Goal: Navigation & Orientation: Understand site structure

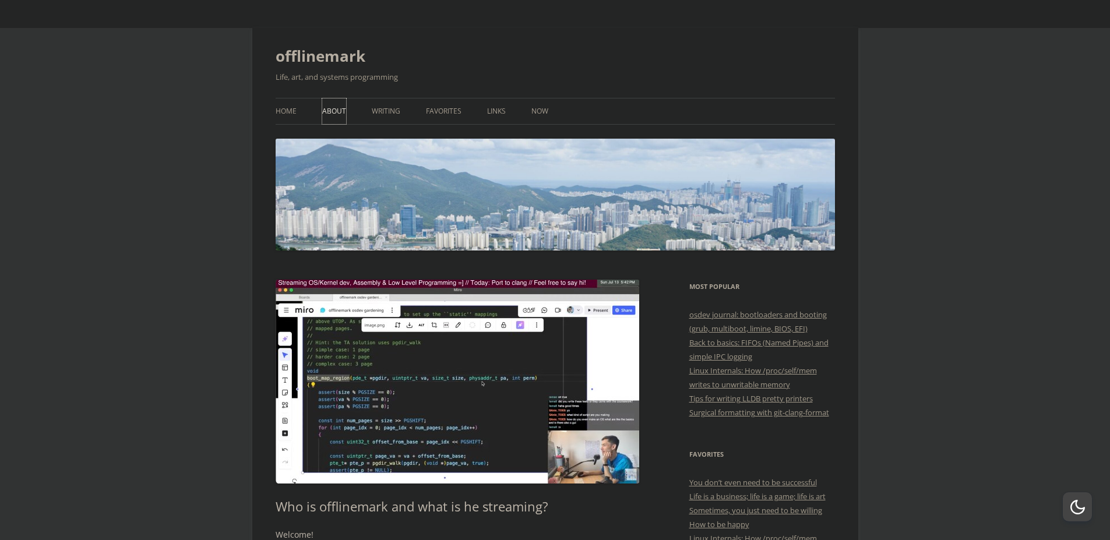
click at [340, 111] on link "About" at bounding box center [334, 112] width 24 height 26
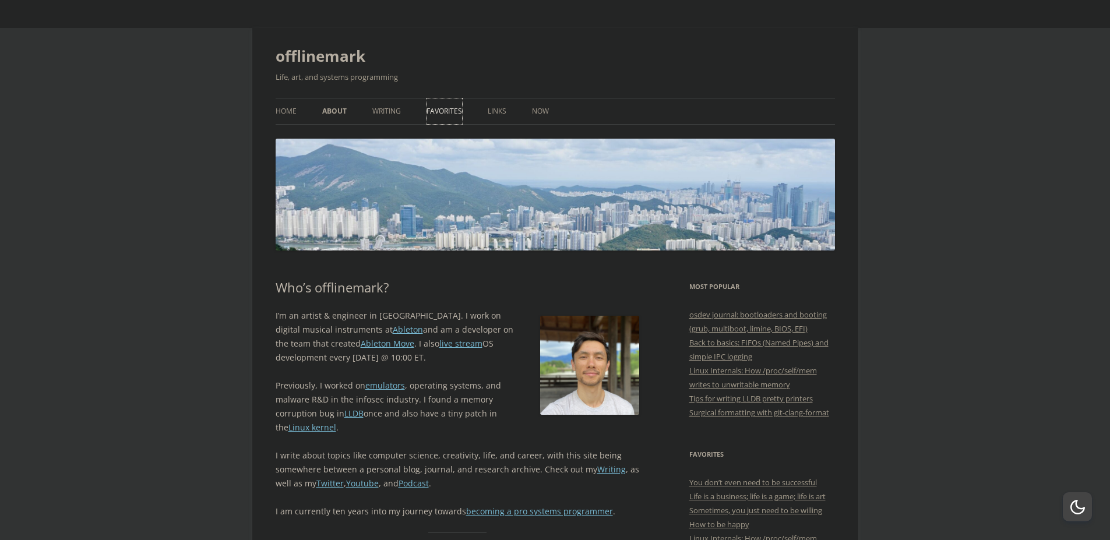
click at [453, 110] on link "Favorites" at bounding box center [445, 112] width 36 height 26
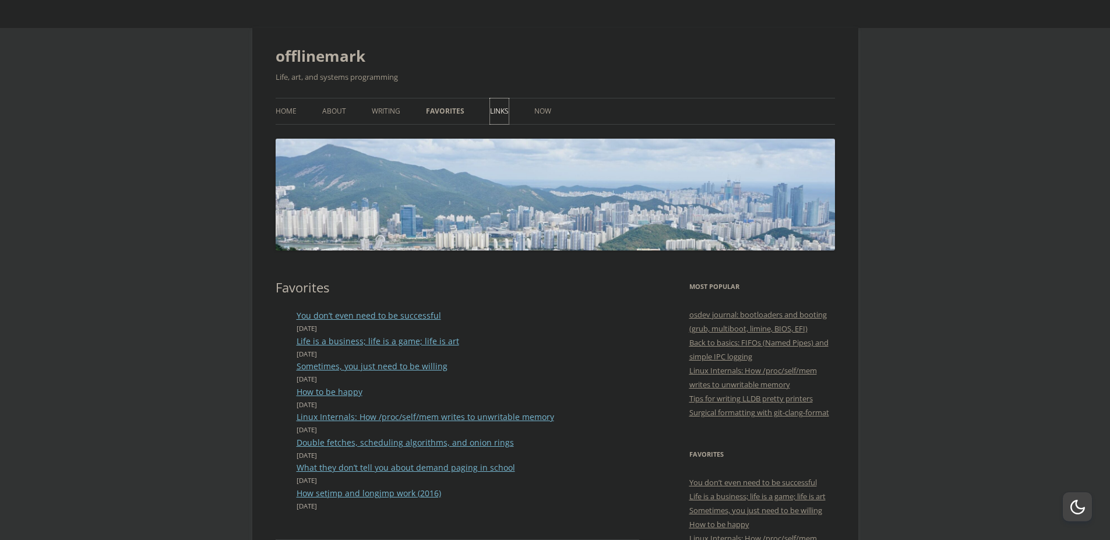
click at [503, 114] on link "Links" at bounding box center [499, 112] width 19 height 26
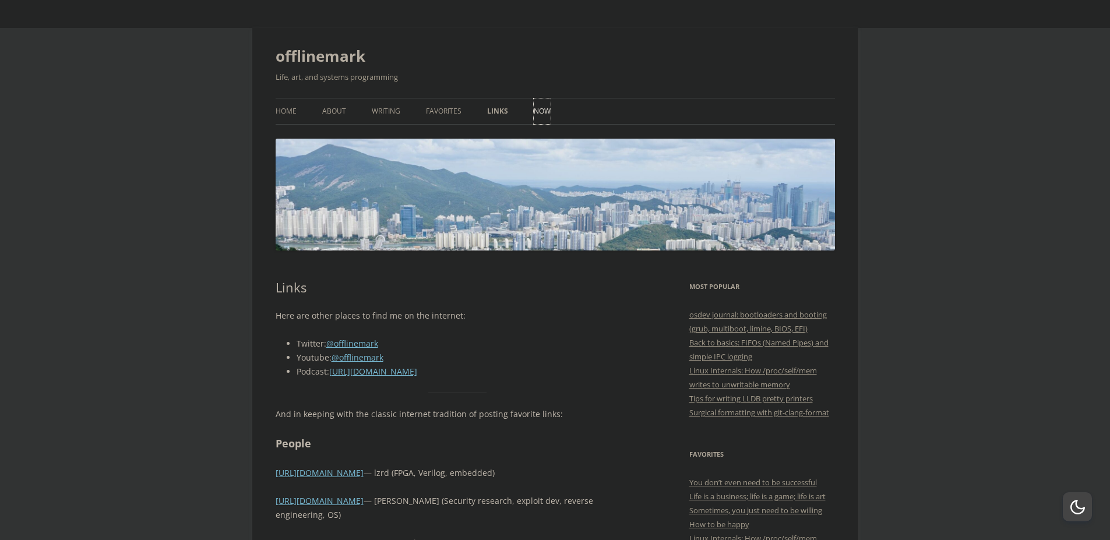
click at [542, 115] on link "Now" at bounding box center [542, 112] width 17 height 26
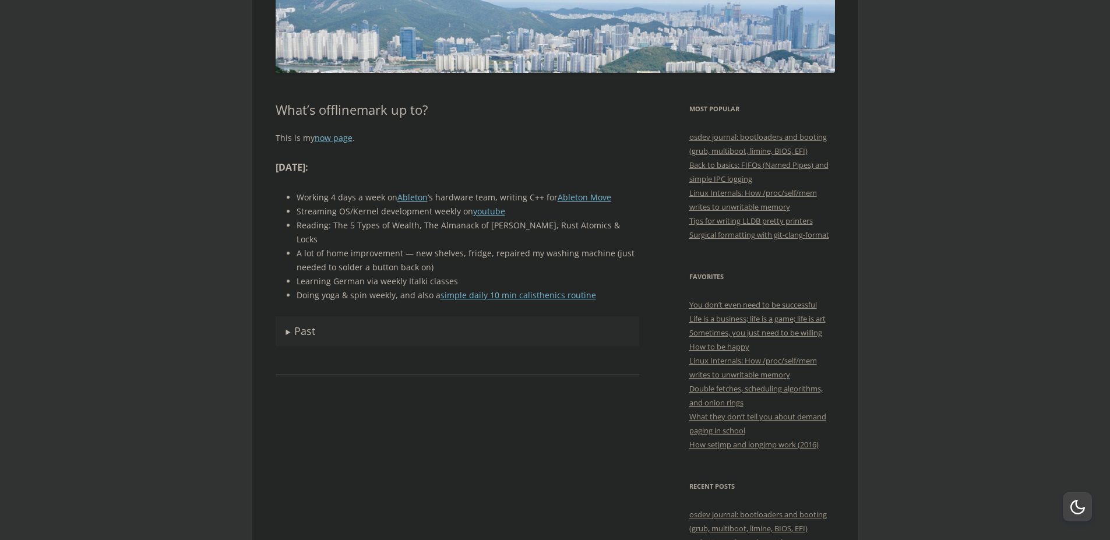
scroll to position [210, 0]
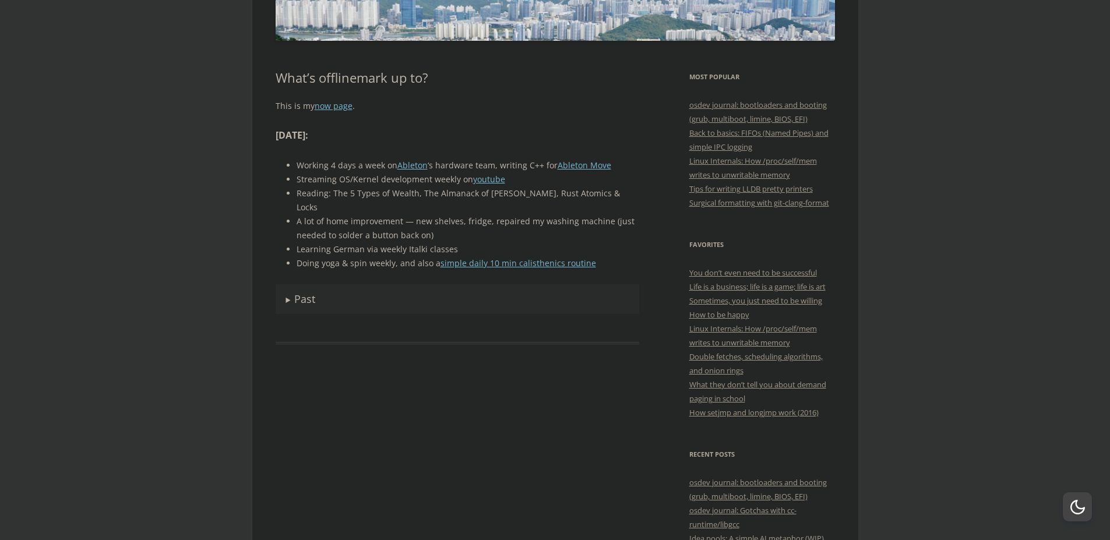
click at [291, 284] on summary "Past" at bounding box center [458, 299] width 364 height 30
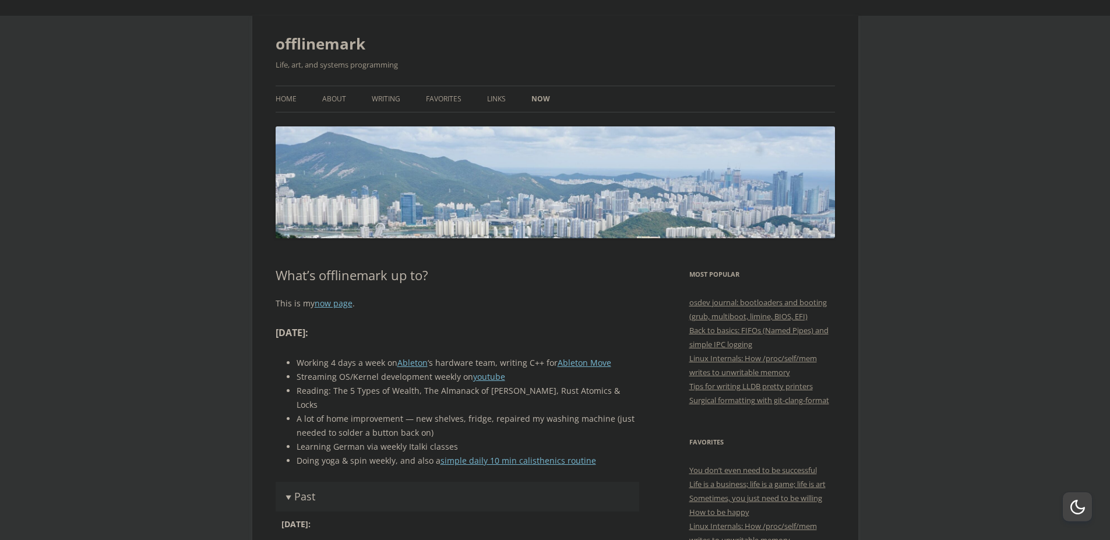
scroll to position [0, 0]
